Goal: Information Seeking & Learning: Learn about a topic

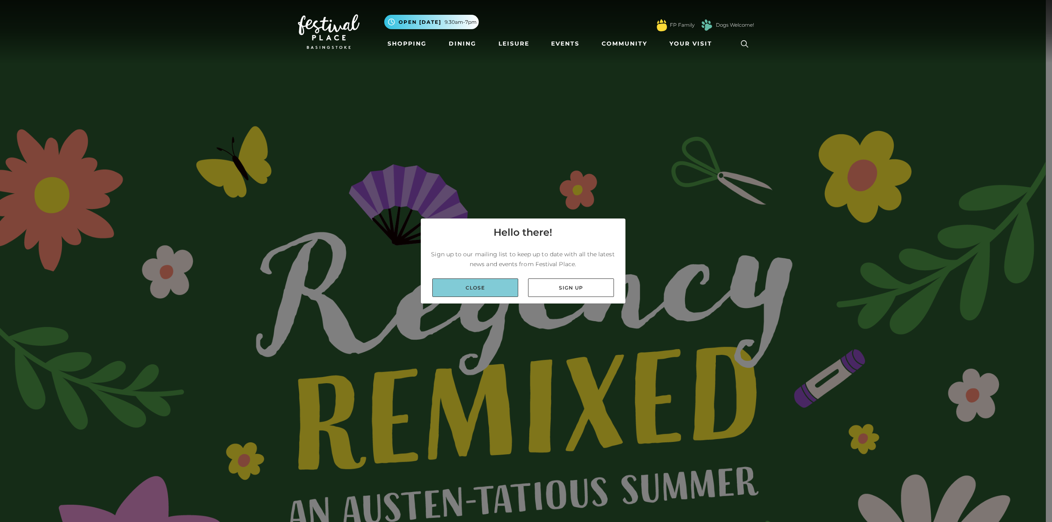
click at [476, 293] on link "Close" at bounding box center [475, 288] width 86 height 18
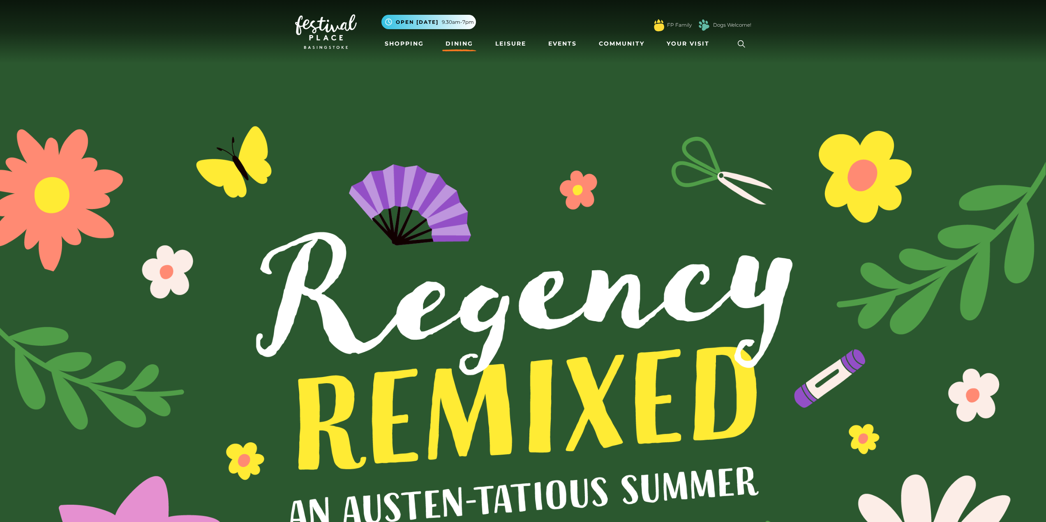
click at [446, 40] on link "Dining" at bounding box center [459, 43] width 34 height 15
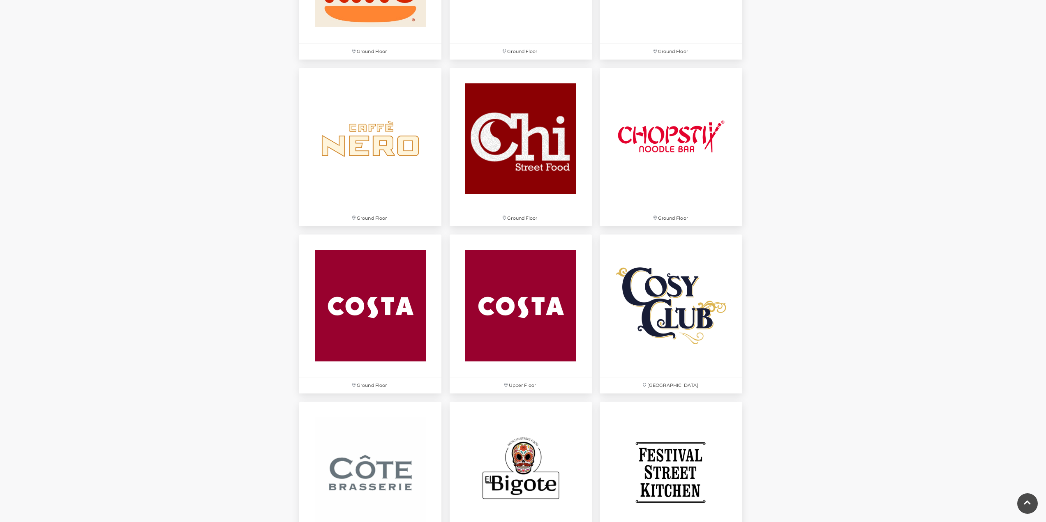
scroll to position [987, 0]
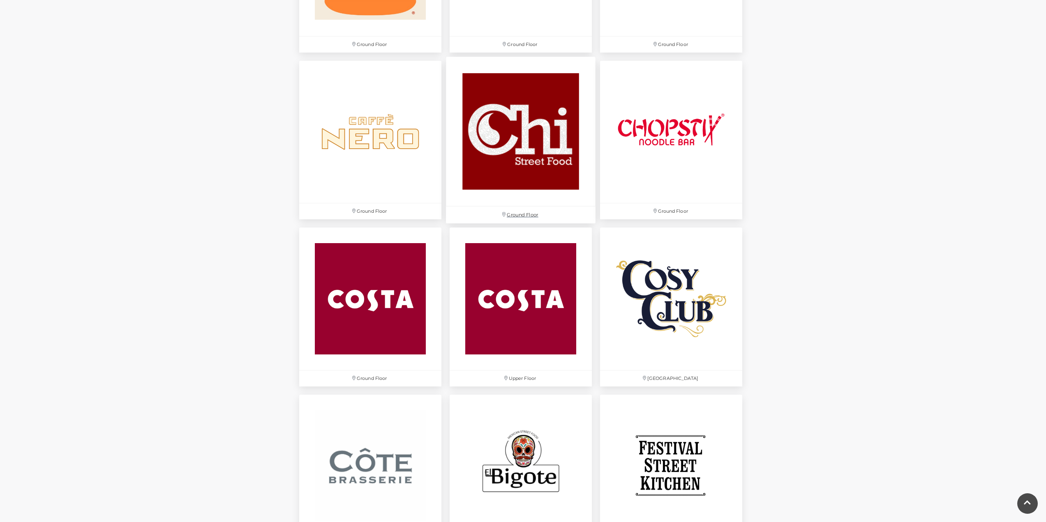
click at [541, 167] on img at bounding box center [521, 132] width 150 height 150
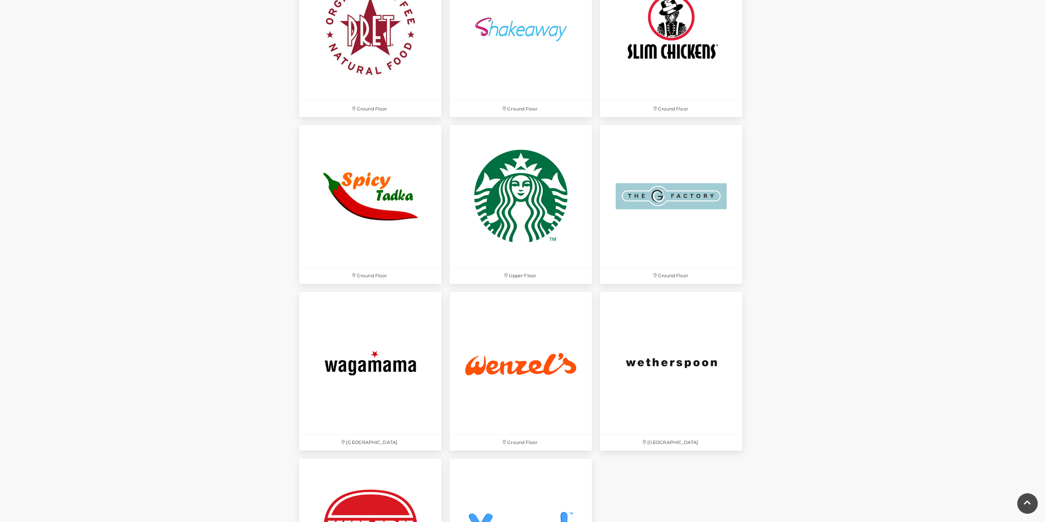
scroll to position [2261, 0]
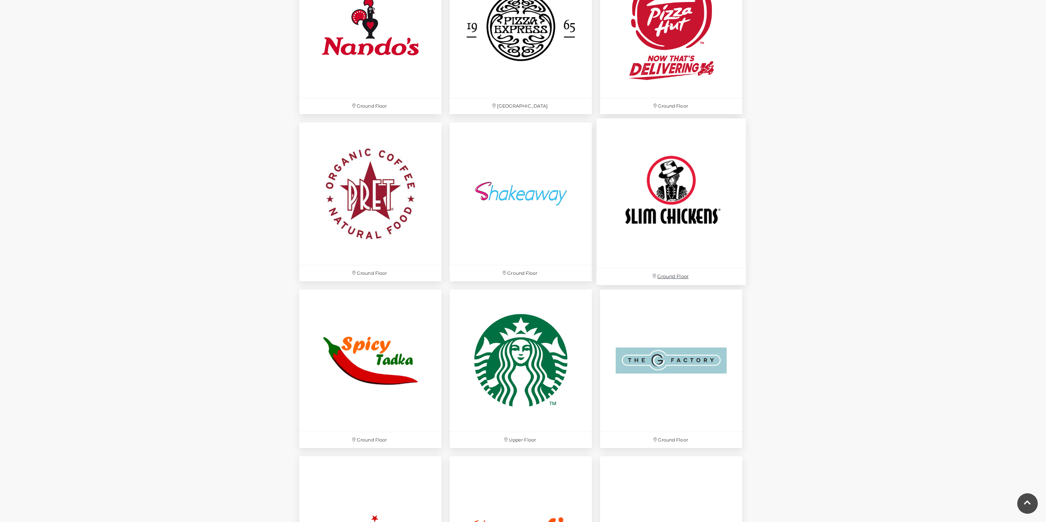
click at [665, 191] on img at bounding box center [671, 194] width 150 height 150
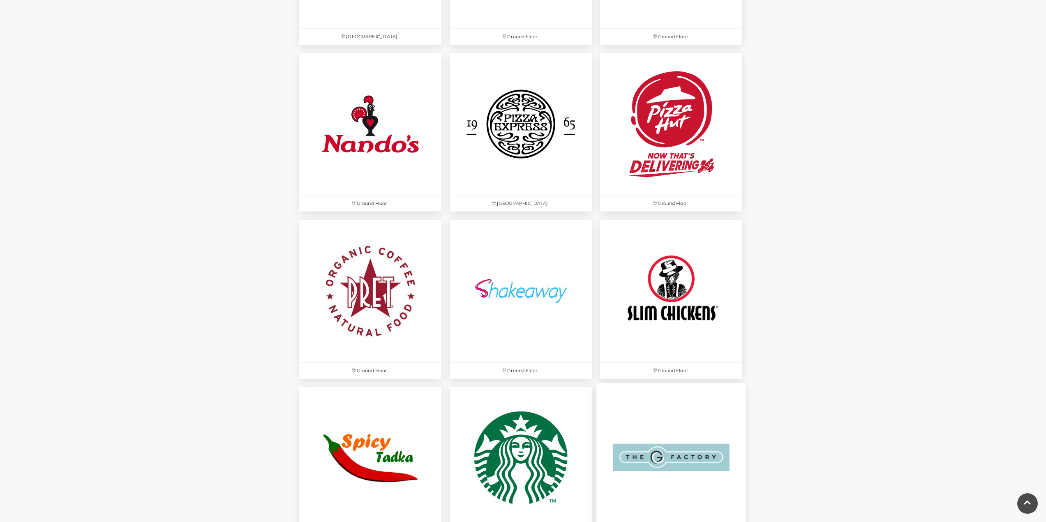
scroll to position [2137, 0]
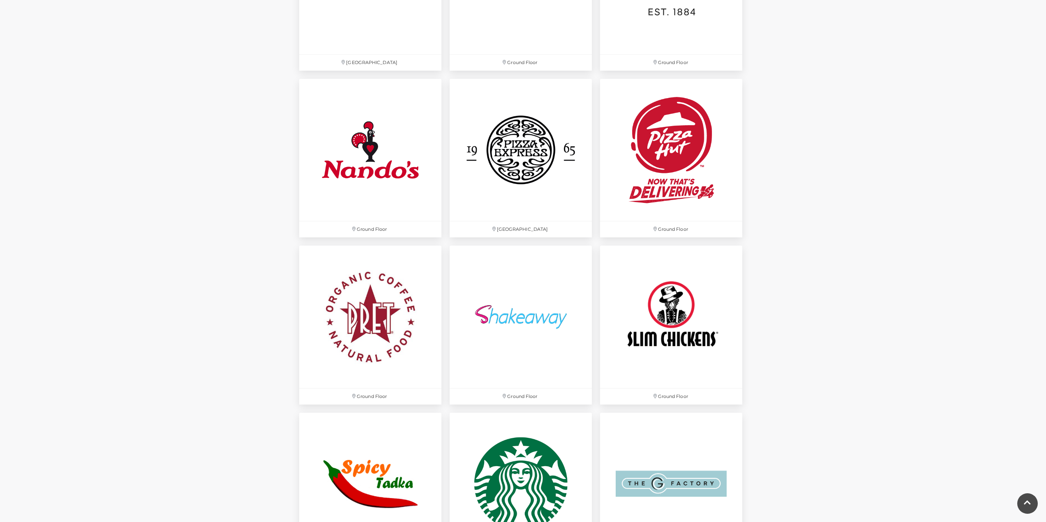
drag, startPoint x: 750, startPoint y: 427, endPoint x: 829, endPoint y: 211, distance: 229.9
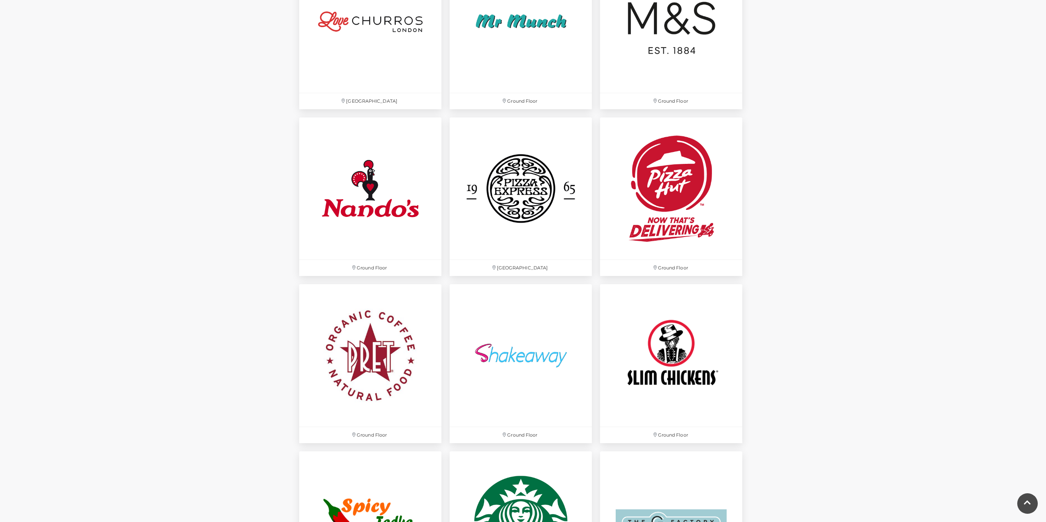
scroll to position [2055, 0]
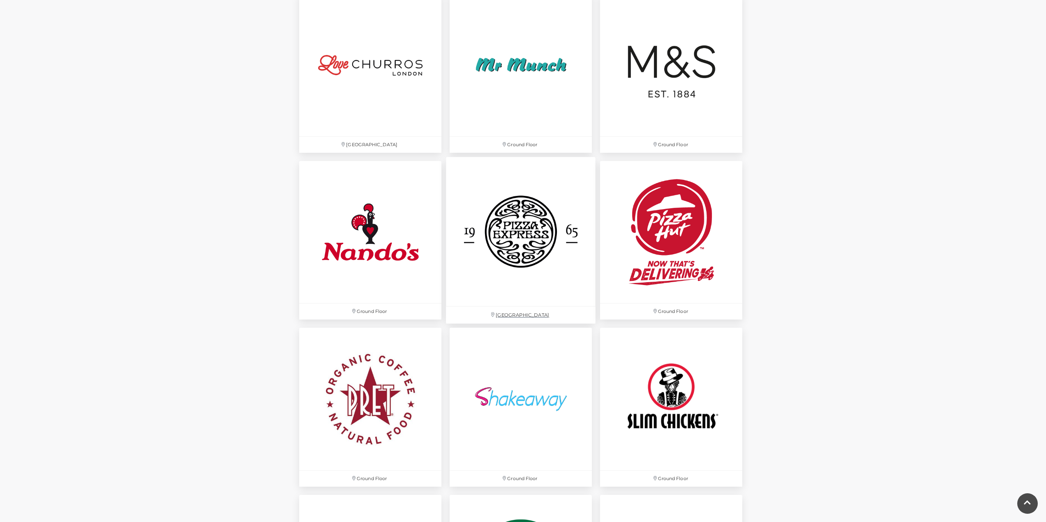
click at [522, 261] on img at bounding box center [521, 232] width 150 height 150
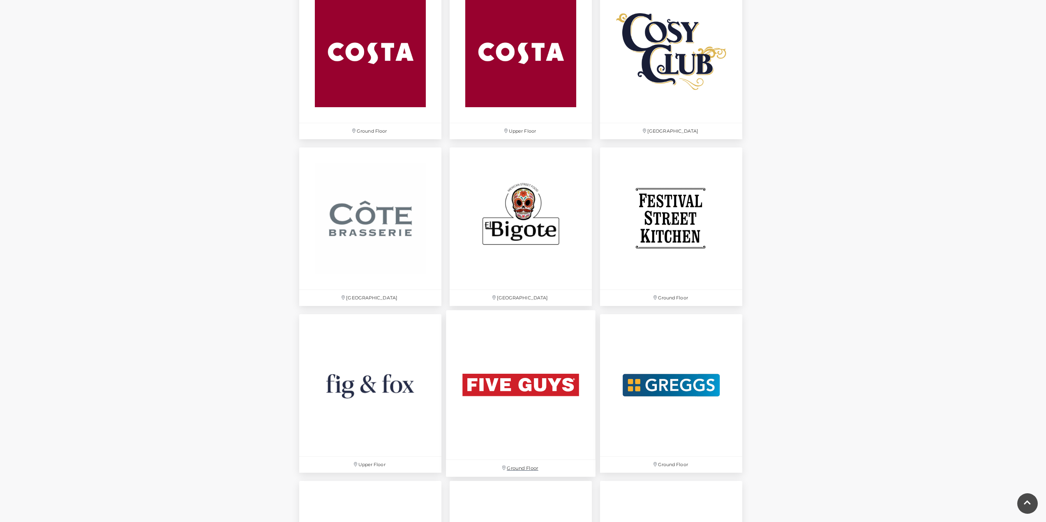
scroll to position [1233, 0]
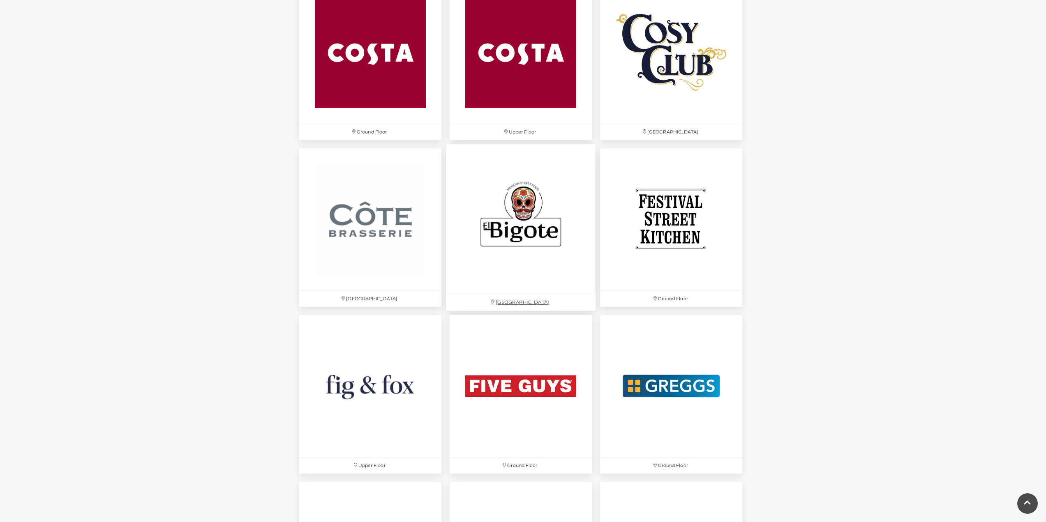
click at [534, 205] on img at bounding box center [521, 219] width 150 height 150
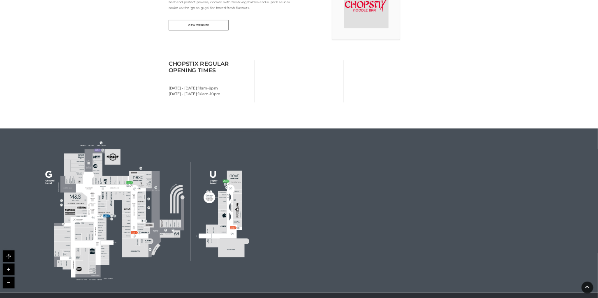
scroll to position [507, 0]
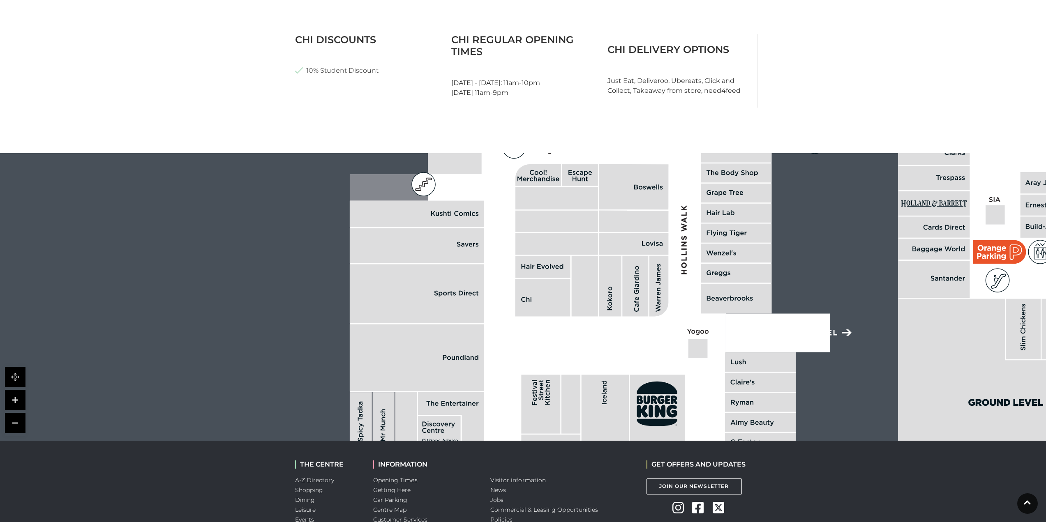
scroll to position [370, 0]
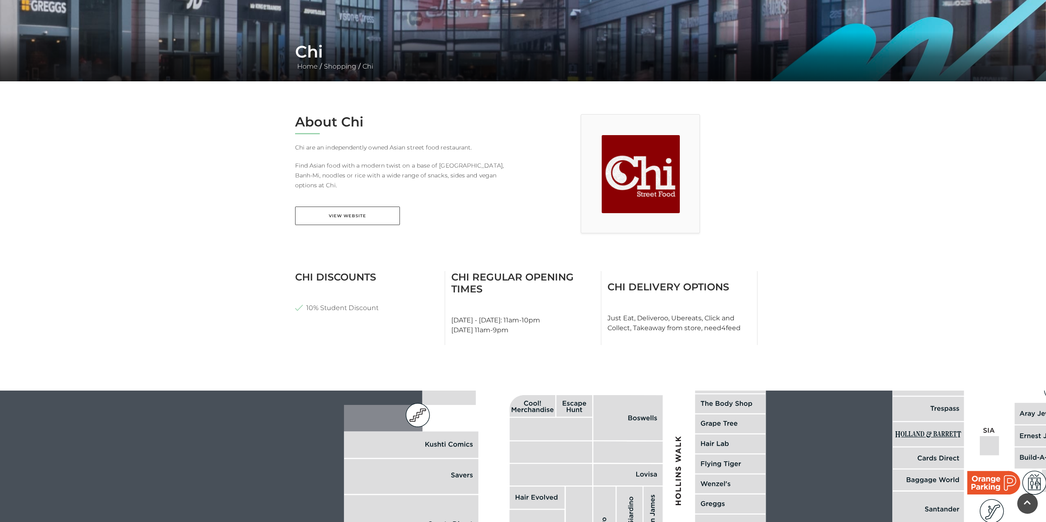
scroll to position [164, 0]
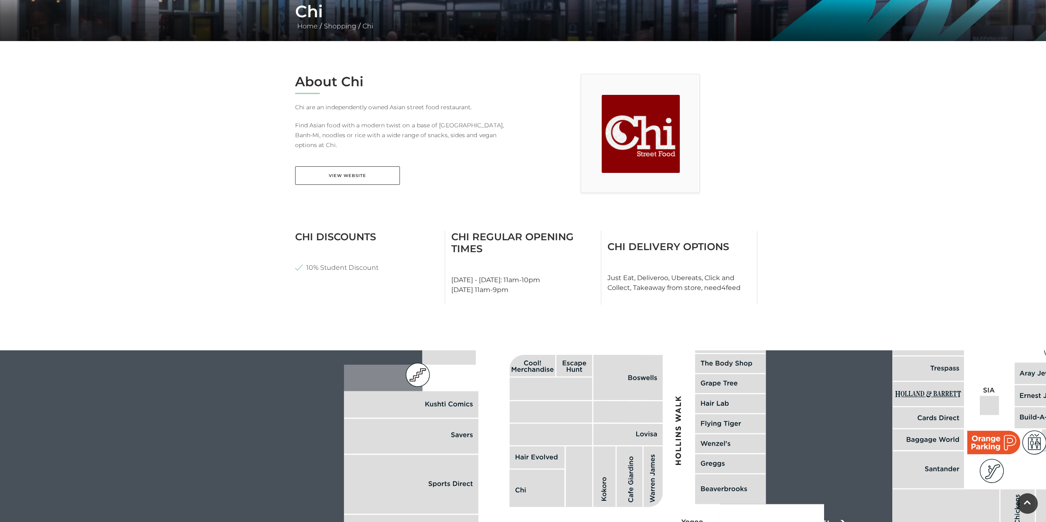
drag, startPoint x: 441, startPoint y: 215, endPoint x: 445, endPoint y: 209, distance: 6.5
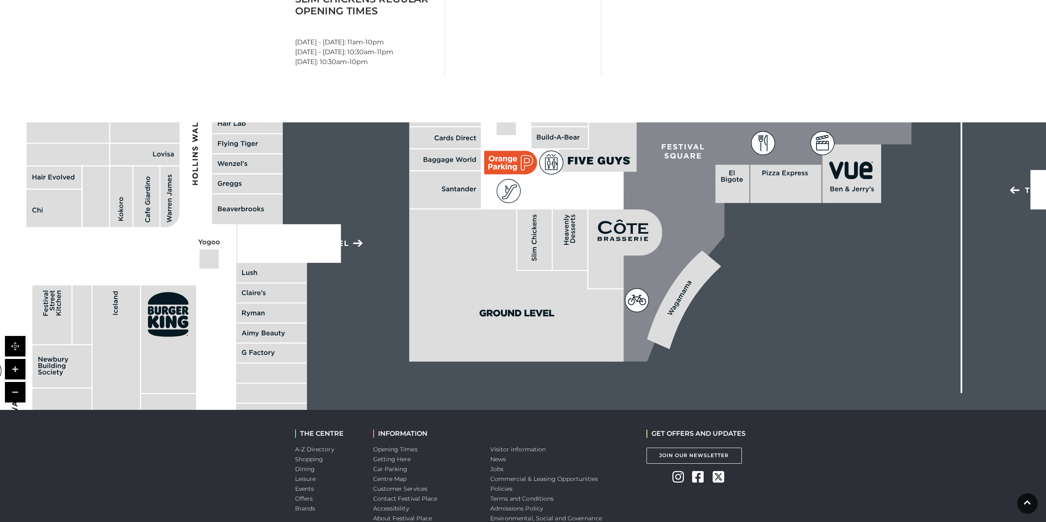
scroll to position [452, 0]
click at [535, 234] on icon at bounding box center [533, 233] width 5 height 1
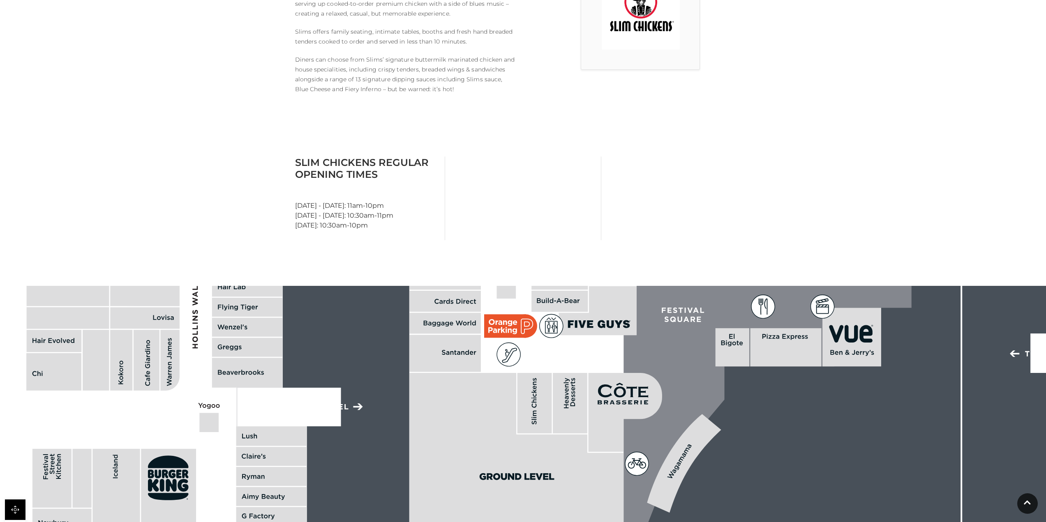
scroll to position [519, 0]
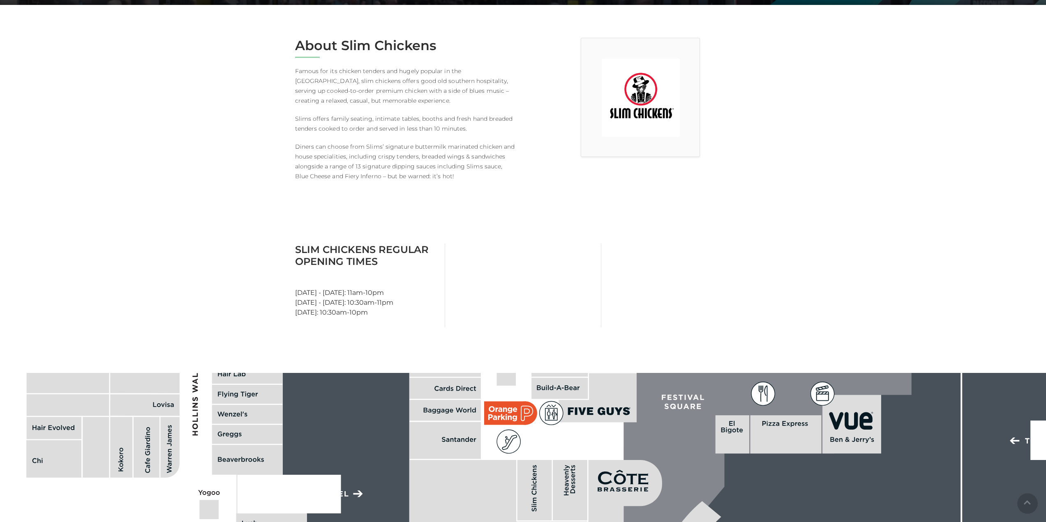
scroll to position [206, 0]
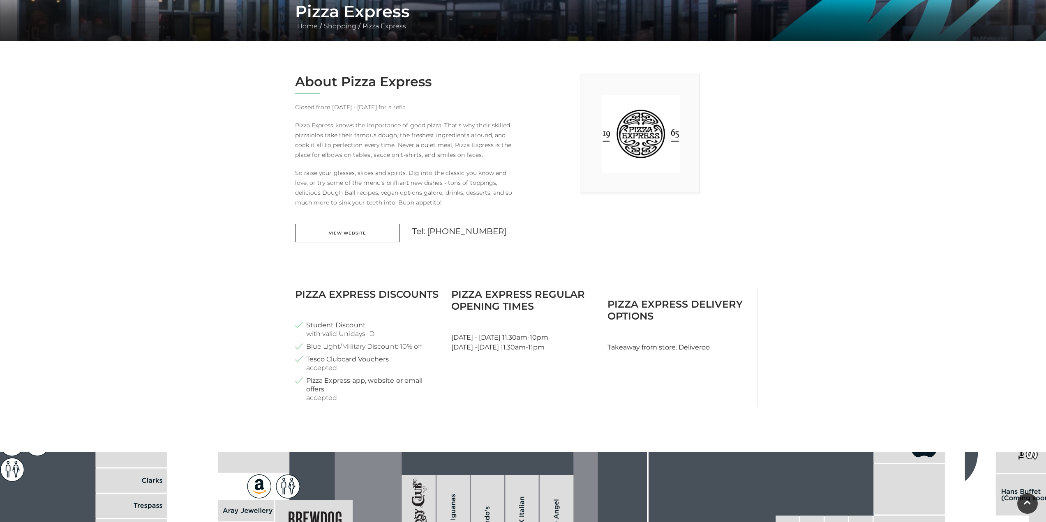
scroll to position [370, 0]
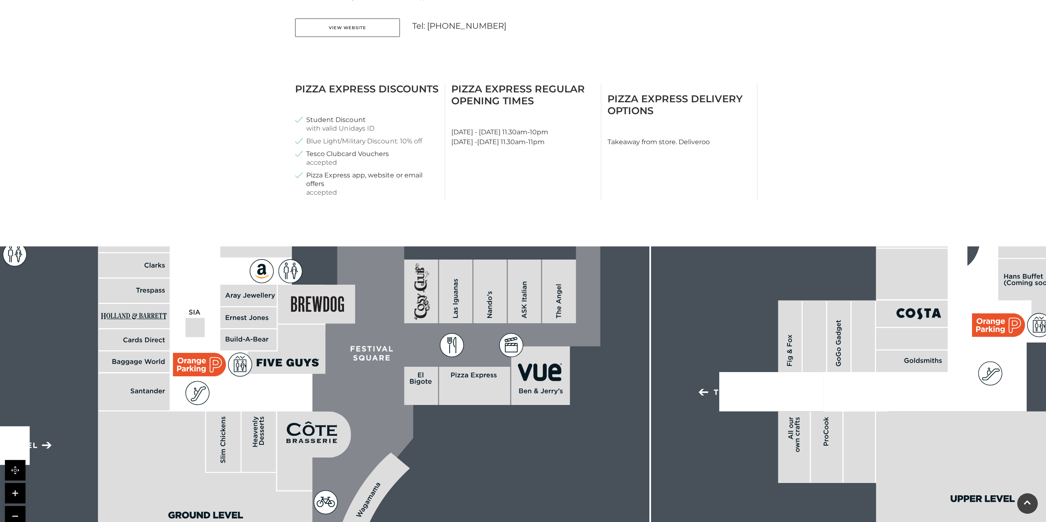
drag, startPoint x: 363, startPoint y: 277, endPoint x: 367, endPoint y: 257, distance: 20.6
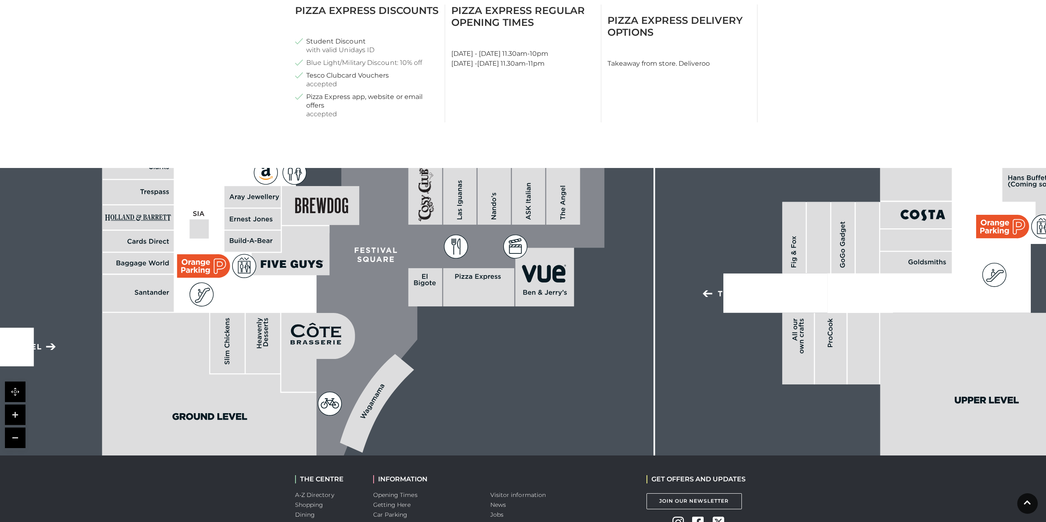
scroll to position [452, 0]
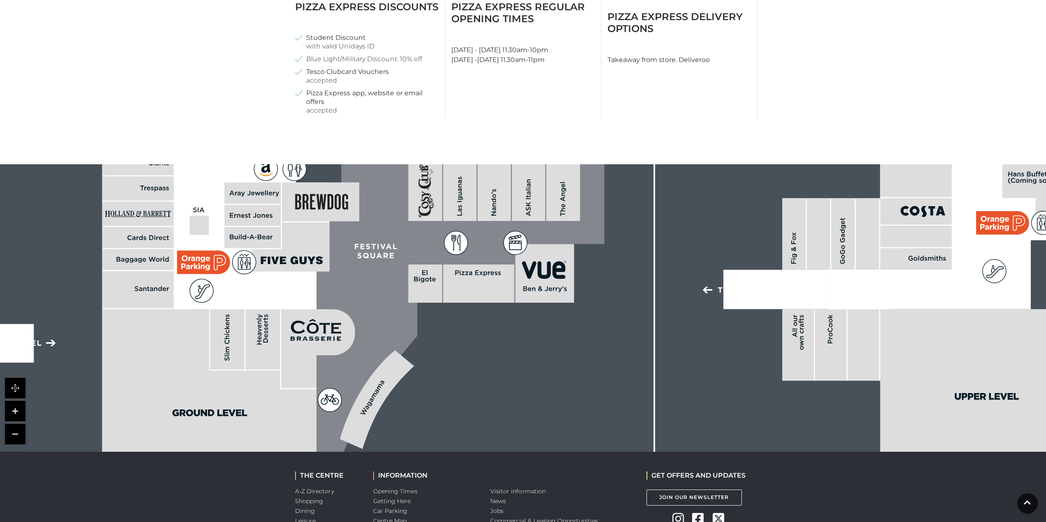
drag, startPoint x: 276, startPoint y: 340, endPoint x: 276, endPoint y: 314, distance: 25.9
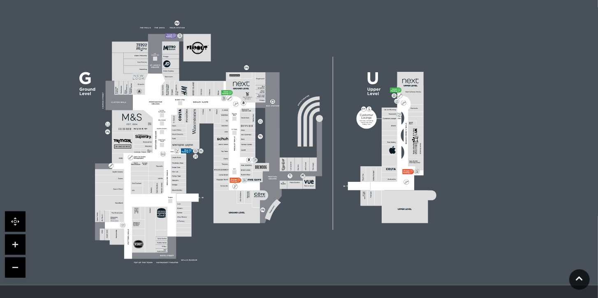
scroll to position [470, 0]
